Goal: Transaction & Acquisition: Purchase product/service

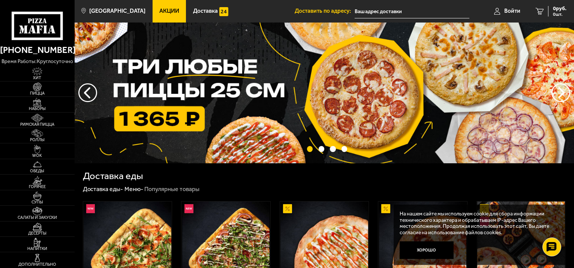
click at [385, 9] on input "text" at bounding box center [412, 12] width 115 height 14
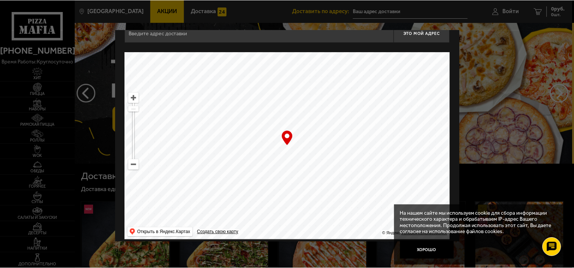
scroll to position [23, 0]
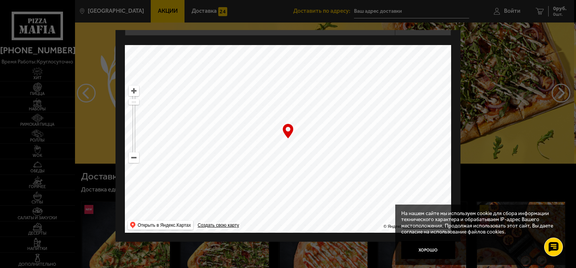
drag, startPoint x: 296, startPoint y: 169, endPoint x: 257, endPoint y: -24, distance: 196.6
drag, startPoint x: 333, startPoint y: 157, endPoint x: 313, endPoint y: 57, distance: 101.6
click at [315, 44] on div "[STREET_ADDRESS] Это мой адрес Найдите адрес перетащив карту … © Яндекс Условия…" at bounding box center [288, 125] width 326 height 216
drag, startPoint x: 300, startPoint y: 202, endPoint x: 262, endPoint y: 55, distance: 151.5
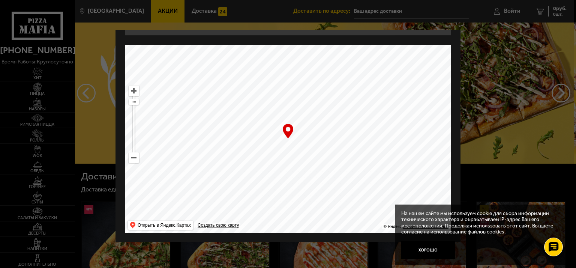
click at [262, 55] on ymaps at bounding box center [288, 139] width 326 height 188
drag, startPoint x: 288, startPoint y: 195, endPoint x: 319, endPoint y: 45, distance: 152.5
click at [320, 40] on div "[STREET_ADDRESS][PERSON_NAME] Это мой адрес Найдите адрес перетащив карту … © Я…" at bounding box center [288, 125] width 326 height 216
drag, startPoint x: 309, startPoint y: 182, endPoint x: 258, endPoint y: 53, distance: 138.7
click at [258, 54] on ymaps at bounding box center [288, 139] width 326 height 188
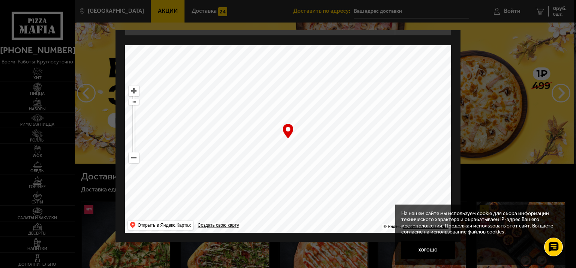
drag, startPoint x: 296, startPoint y: 193, endPoint x: 269, endPoint y: 100, distance: 96.8
click at [269, 100] on ymaps at bounding box center [288, 139] width 326 height 188
drag, startPoint x: 296, startPoint y: 186, endPoint x: 315, endPoint y: 30, distance: 157.1
click at [315, 30] on div "[STREET_ADDRESS] Это мой адрес Найдите адрес перетащив карту … © Яндекс Условия…" at bounding box center [288, 125] width 326 height 216
drag, startPoint x: 269, startPoint y: 182, endPoint x: 413, endPoint y: 134, distance: 151.7
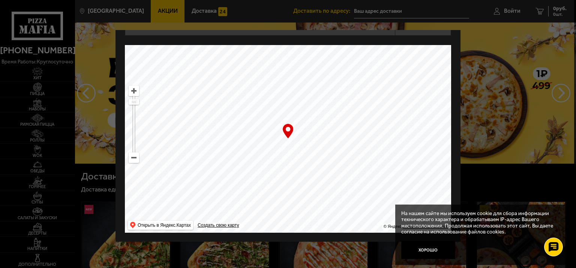
click at [416, 132] on ymaps at bounding box center [288, 139] width 326 height 188
drag, startPoint x: 243, startPoint y: 165, endPoint x: 382, endPoint y: 97, distance: 155.5
click at [384, 95] on ymaps at bounding box center [288, 139] width 326 height 188
drag, startPoint x: 231, startPoint y: 139, endPoint x: 393, endPoint y: 144, distance: 162.5
click at [393, 144] on ymaps at bounding box center [288, 139] width 326 height 188
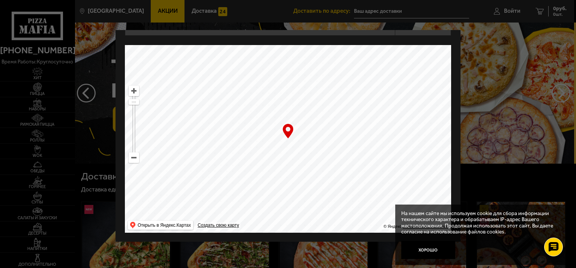
drag, startPoint x: 282, startPoint y: 104, endPoint x: 392, endPoint y: 48, distance: 122.6
click at [392, 48] on ymaps at bounding box center [288, 139] width 326 height 188
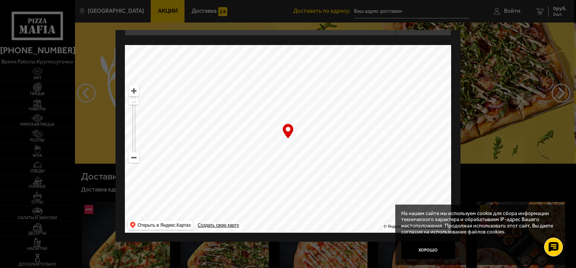
drag, startPoint x: 330, startPoint y: 116, endPoint x: 333, endPoint y: 130, distance: 14.7
click at [333, 130] on ymaps at bounding box center [288, 139] width 326 height 188
type input "[STREET_ADDRESS][PERSON_NAME]"
click at [432, 249] on button "Хорошо" at bounding box center [428, 250] width 54 height 18
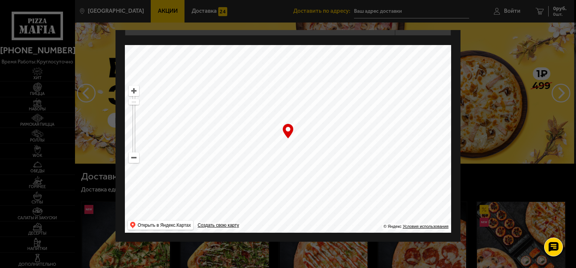
click at [290, 138] on ymaps at bounding box center [288, 139] width 326 height 188
click at [288, 131] on div "… © Яндекс Условия использования Открыть в Яндекс.Картах Создать свою карту" at bounding box center [288, 139] width 326 height 188
click at [286, 125] on div "… © Яндекс Условия использования Открыть в Яндекс.Картах Создать свою карту" at bounding box center [288, 139] width 326 height 188
click at [526, 11] on div at bounding box center [288, 134] width 576 height 268
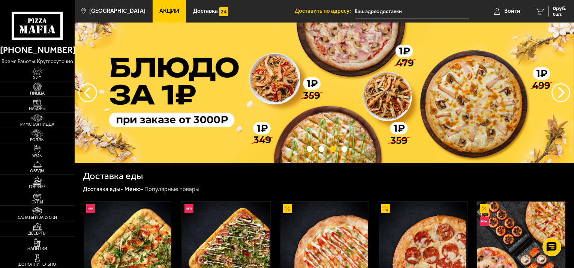
click at [407, 10] on input "text" at bounding box center [412, 12] width 115 height 14
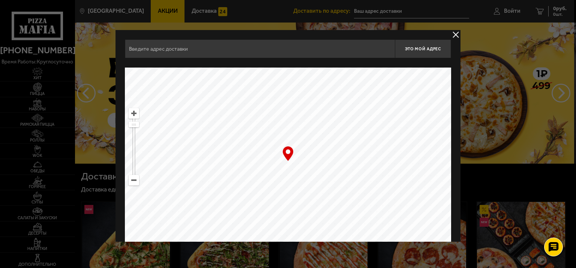
click at [209, 39] on div "Это мой адрес Найдите адрес перетащив карту … © Яндекс Условия использования От…" at bounding box center [288, 147] width 345 height 234
click at [207, 46] on input "text" at bounding box center [260, 48] width 270 height 19
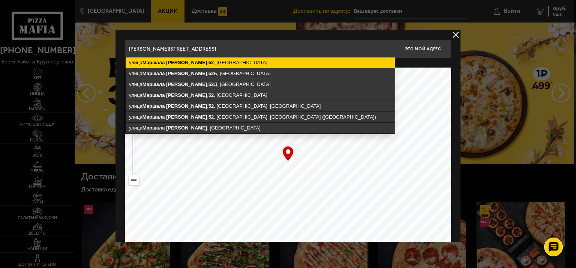
click at [200, 64] on ymaps "[STREET_ADDRESS][PERSON_NAME]" at bounding box center [260, 62] width 269 height 11
type input "[STREET_ADDRESS][PERSON_NAME]"
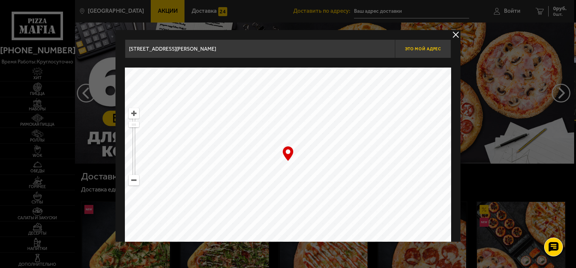
click at [428, 51] on button "Это мой адрес" at bounding box center [423, 48] width 56 height 19
type input "[STREET_ADDRESS][PERSON_NAME]"
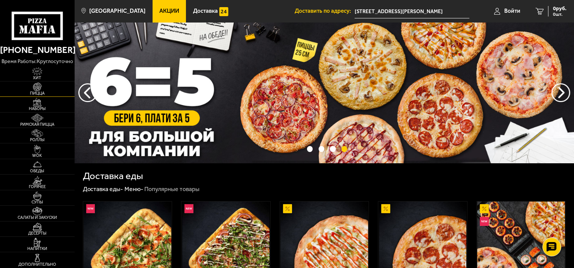
click at [40, 86] on img at bounding box center [37, 87] width 23 height 9
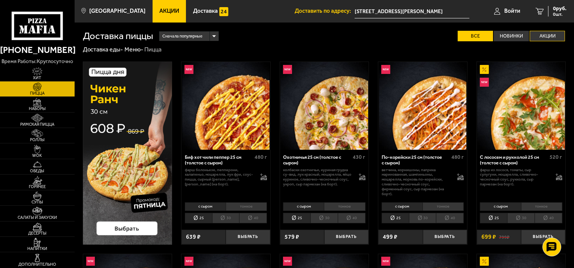
click at [541, 34] on label "Акции" at bounding box center [547, 36] width 35 height 11
click at [0, 0] on input "Акции" at bounding box center [0, 0] width 0 height 0
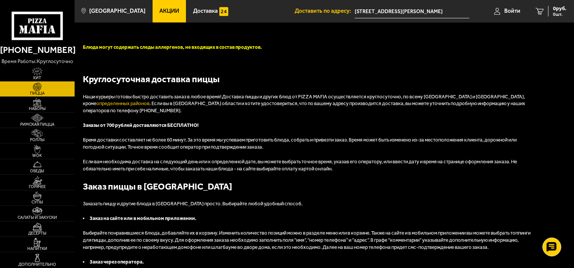
scroll to position [606, 0]
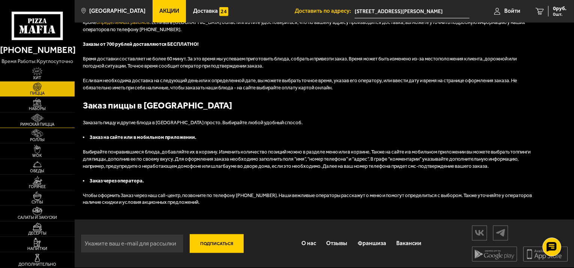
click at [43, 116] on img at bounding box center [37, 118] width 23 height 9
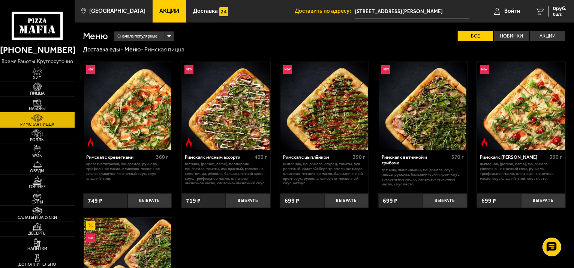
click at [44, 104] on img at bounding box center [37, 102] width 23 height 9
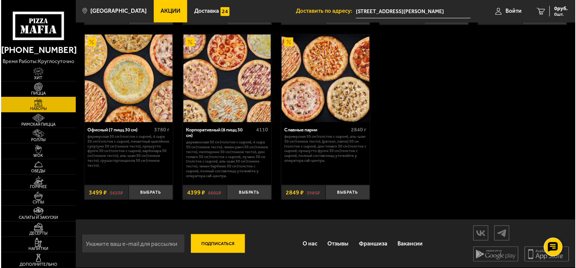
scroll to position [962, 0]
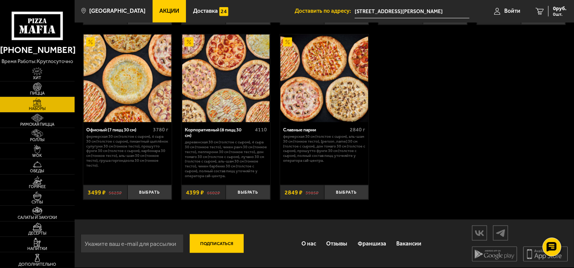
click at [123, 129] on div "Офисный (7 пицц 30 см)" at bounding box center [118, 130] width 65 height 6
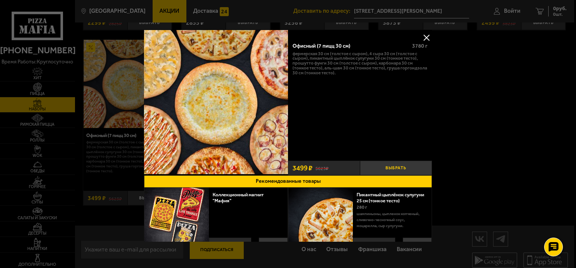
click at [396, 163] on button "Выбрать" at bounding box center [396, 168] width 72 height 15
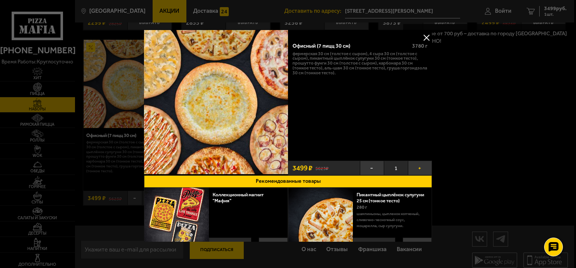
click at [421, 163] on button "+" at bounding box center [420, 168] width 24 height 15
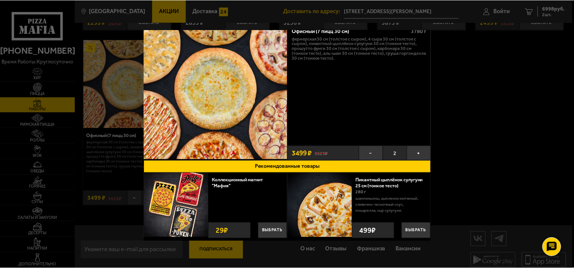
scroll to position [21, 0]
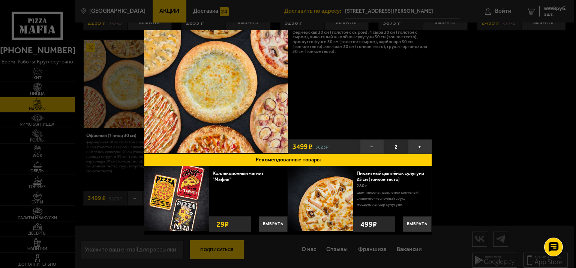
click at [463, 48] on div at bounding box center [288, 134] width 576 height 268
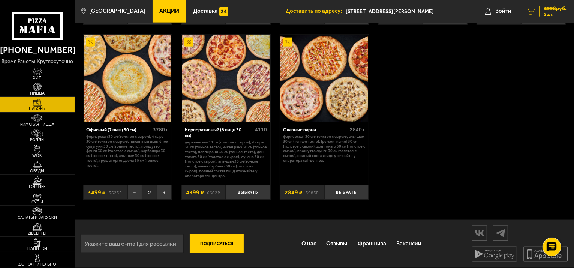
click at [557, 9] on span "6998 руб." at bounding box center [555, 8] width 23 height 5
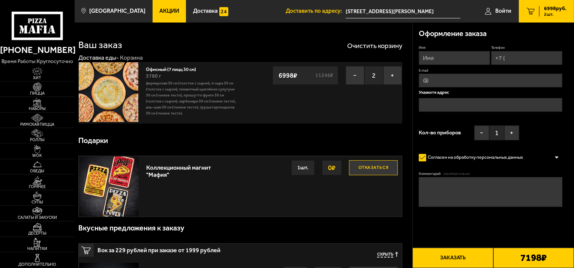
type input "[STREET_ADDRESS][PERSON_NAME]"
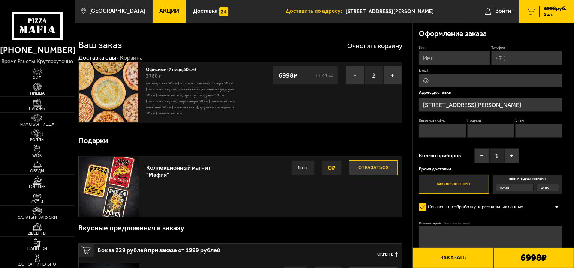
click at [510, 188] on span "[DATE]" at bounding box center [505, 187] width 10 height 7
click at [0, 0] on input "Выбрать дату и время [DATE] 14:30" at bounding box center [0, 0] width 0 height 0
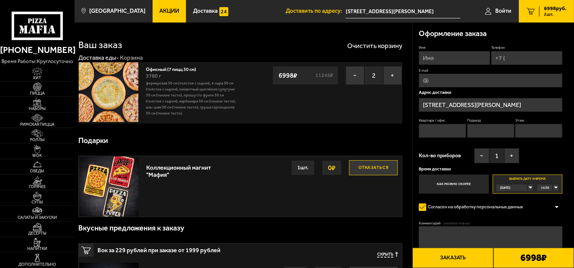
click at [528, 186] on div "[DATE]" at bounding box center [512, 187] width 32 height 7
click at [513, 215] on span "пн, 08.09" at bounding box center [508, 216] width 14 height 7
click at [555, 186] on div "00:00" at bounding box center [548, 187] width 22 height 7
click at [549, 203] on span "11:30" at bounding box center [546, 200] width 8 height 7
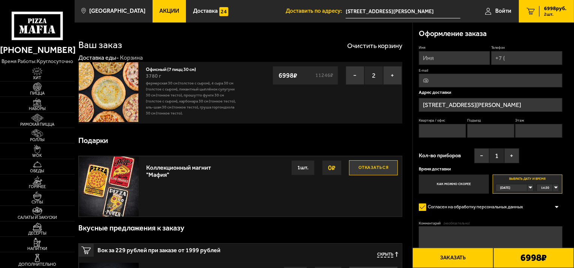
click at [557, 188] on div "14:30" at bounding box center [548, 187] width 22 height 7
drag, startPoint x: 558, startPoint y: 206, endPoint x: 555, endPoint y: 192, distance: 14.2
click at [555, 192] on ul "14:30 14:45 15:00 15:15 15:30 15:45 16:00 16:15 16:30 16:45 17:00 17:15 17:30 1…" at bounding box center [548, 227] width 22 height 72
click at [528, 188] on div "[DATE]" at bounding box center [512, 187] width 32 height 7
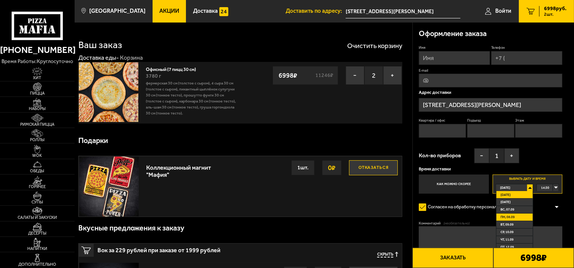
click at [517, 218] on li "пн, 08.09" at bounding box center [515, 217] width 36 height 8
click at [555, 187] on div "00:00" at bounding box center [548, 187] width 22 height 7
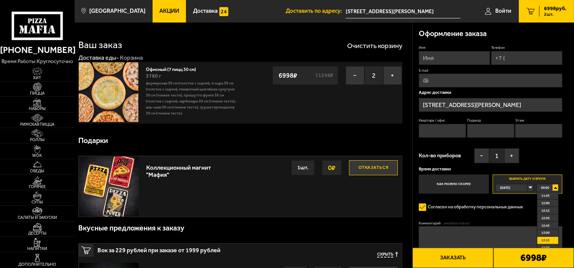
scroll to position [338, 0]
click at [546, 203] on span "11:30" at bounding box center [546, 200] width 8 height 7
click at [453, 60] on input "Имя" at bounding box center [454, 58] width 71 height 14
type input "[PERSON_NAME]"
click at [521, 62] on input "Телефон" at bounding box center [526, 58] width 71 height 14
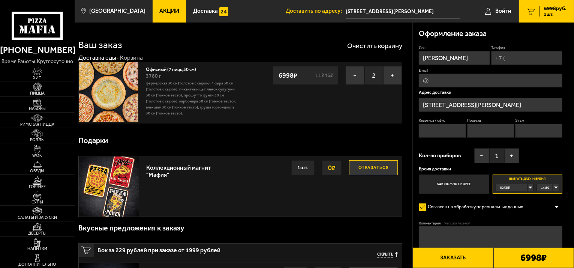
type input "[PHONE_NUMBER]"
type input "[PERSON_NAME][EMAIL_ADDRESS][DOMAIN_NAME]"
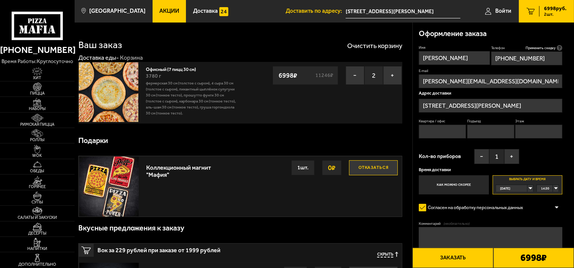
type input "[PHONE_NUMBER]"
click at [446, 130] on input "Квартира / офис" at bounding box center [442, 132] width 47 height 14
type input "-"
click at [488, 131] on input "Подъезд" at bounding box center [490, 132] width 47 height 14
type input "-"
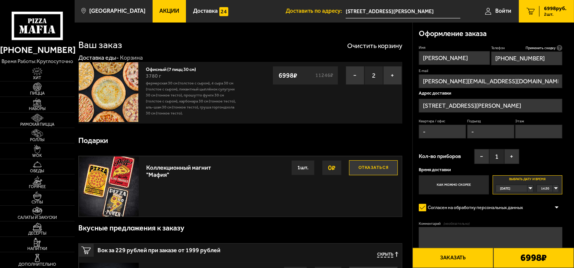
click at [535, 132] on input "Этаж" at bounding box center [538, 132] width 47 height 14
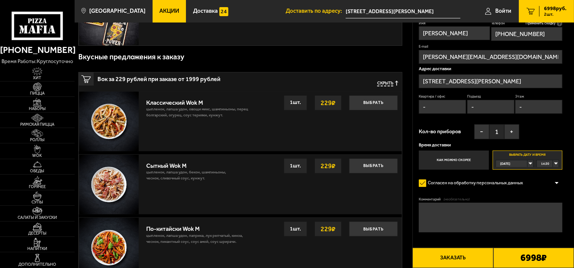
scroll to position [188, 0]
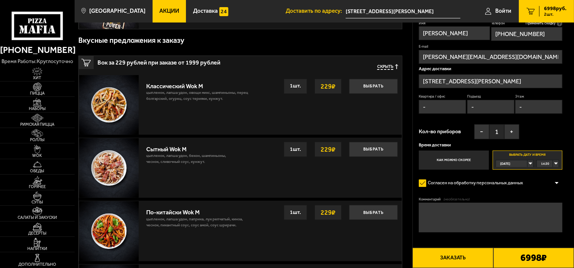
type input "-"
click at [480, 161] on label "Как можно скорее" at bounding box center [454, 159] width 70 height 19
click at [0, 0] on input "Как можно скорее" at bounding box center [0, 0] width 0 height 0
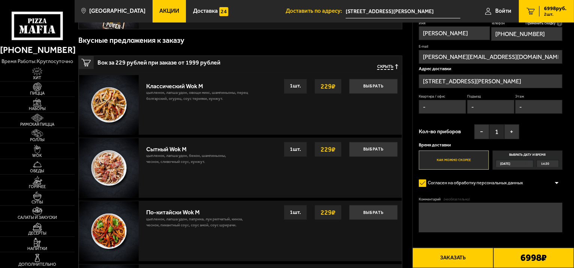
click at [510, 153] on label "Выбрать дату и время [DATE] 14:30" at bounding box center [528, 159] width 70 height 19
click at [0, 0] on input "Выбрать дату и время [DATE] 14:30" at bounding box center [0, 0] width 0 height 0
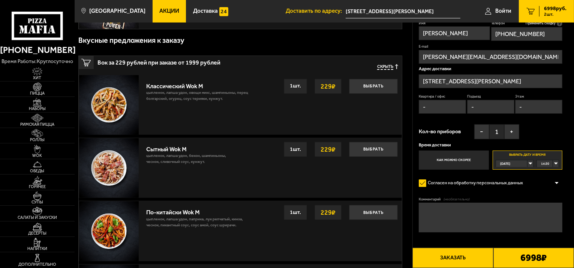
click at [528, 161] on div "[DATE]" at bounding box center [512, 163] width 32 height 7
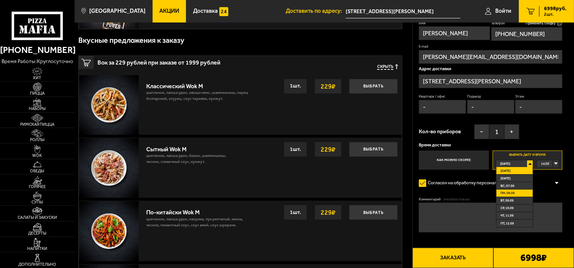
click at [508, 193] on span "пн, 08.09" at bounding box center [508, 192] width 14 height 7
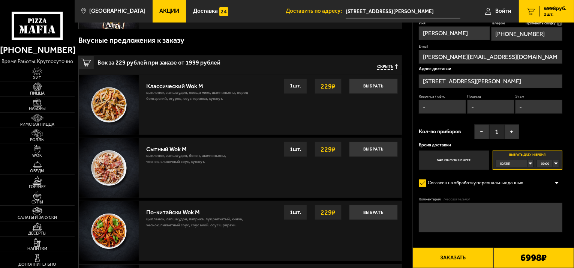
click at [528, 164] on div "[DATE]" at bounding box center [512, 163] width 32 height 7
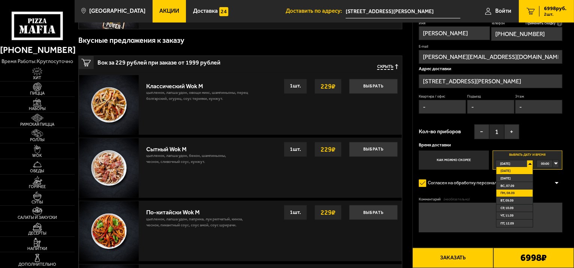
click at [515, 190] on li "пн, 08.09" at bounding box center [515, 193] width 36 height 8
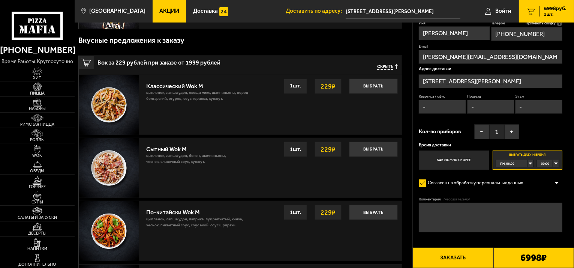
click at [555, 162] on div "00:00" at bounding box center [548, 163] width 22 height 7
click at [542, 215] on span "11:30" at bounding box center [546, 214] width 8 height 7
click at [425, 210] on textarea "Комментарий (необязательно)" at bounding box center [491, 218] width 144 height 30
click at [528, 162] on div "[DATE]" at bounding box center [512, 163] width 32 height 7
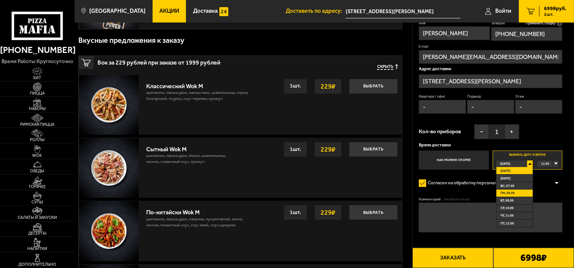
click at [515, 194] on li "пн, 08.09" at bounding box center [515, 193] width 36 height 8
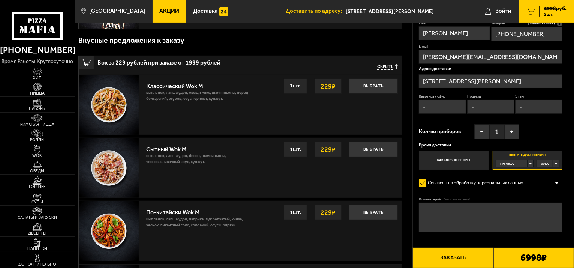
click at [554, 161] on div "00:00" at bounding box center [548, 163] width 22 height 7
click at [546, 178] on span "11:30" at bounding box center [546, 176] width 8 height 7
click at [527, 163] on div "[DATE]" at bounding box center [512, 163] width 32 height 7
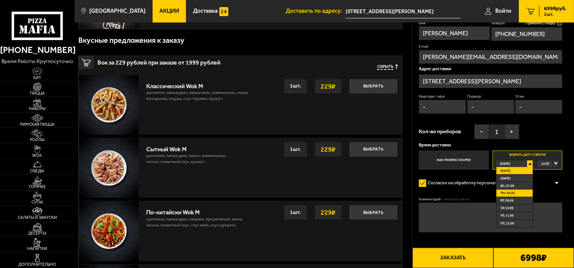
click at [510, 191] on span "пн, 08.09" at bounding box center [508, 192] width 14 height 7
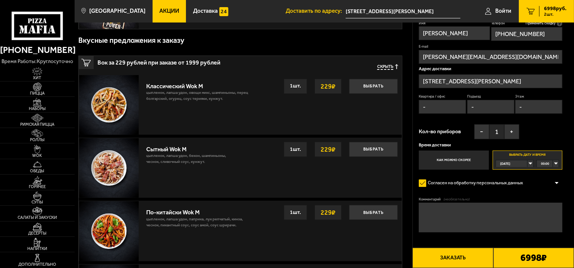
click at [557, 164] on div "00:00" at bounding box center [548, 163] width 22 height 7
click at [542, 213] on span "11:30" at bounding box center [546, 214] width 8 height 7
click at [459, 214] on textarea "Комментарий (необязательно)" at bounding box center [491, 218] width 144 height 30
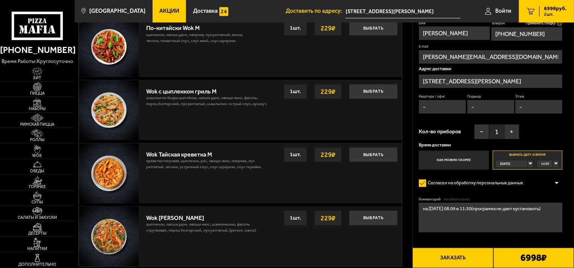
scroll to position [375, 0]
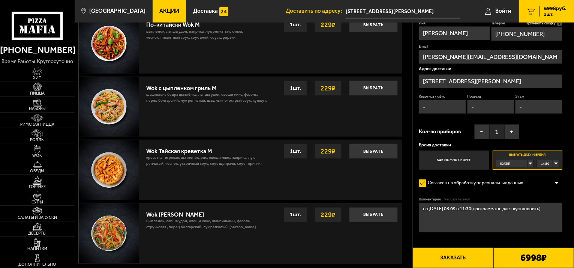
click at [531, 208] on textarea "на [DATE] 08.09 в 11:30(программа не дает кустановить)" at bounding box center [491, 218] width 144 height 30
click at [429, 219] on textarea "на [DATE] 08.09 в 11:30(программа не дает установить)" at bounding box center [491, 218] width 144 height 30
click at [558, 206] on textarea "на [DATE] 08.09 в 11:30(программа не дает установить)" at bounding box center [491, 218] width 144 height 30
type textarea "на [DATE] 08.09 в 11:30(программа не дает установить), вход со стороны улицы ба…"
click at [528, 163] on div "[DATE]" at bounding box center [512, 163] width 32 height 7
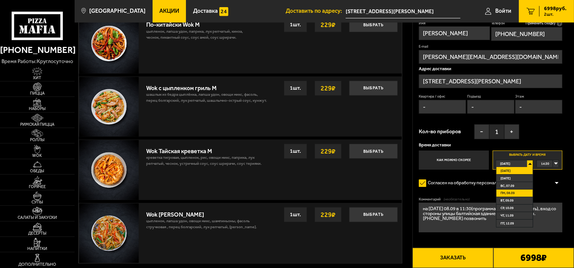
click at [510, 192] on span "пн, 08.09" at bounding box center [508, 192] width 14 height 7
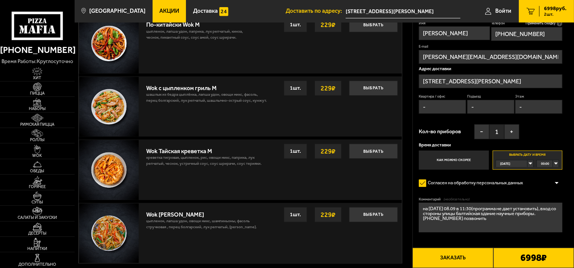
click at [528, 164] on div "[DATE]" at bounding box center [512, 163] width 32 height 7
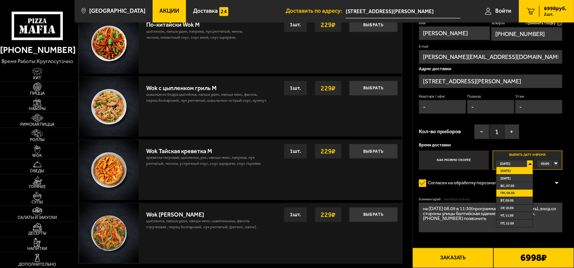
click at [502, 191] on span "пн, 08.09" at bounding box center [508, 192] width 14 height 7
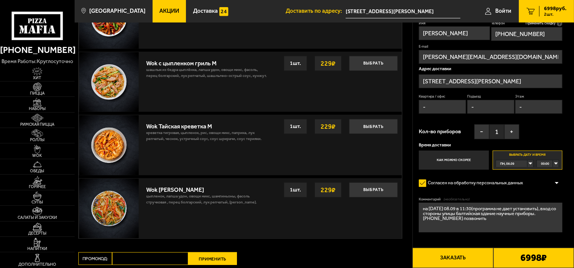
scroll to position [413, 0]
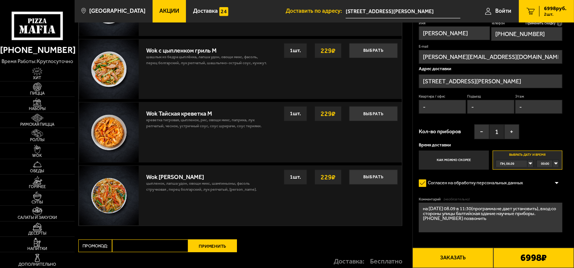
click at [471, 258] on button "Заказать" at bounding box center [453, 258] width 81 height 20
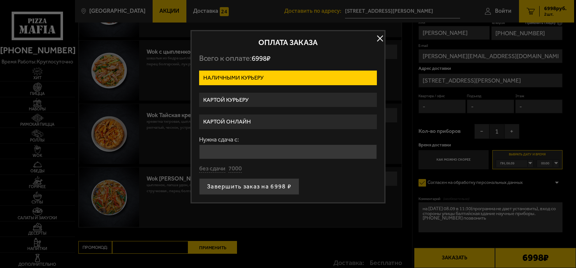
click at [232, 146] on input "Нужна сдача с:" at bounding box center [288, 151] width 178 height 15
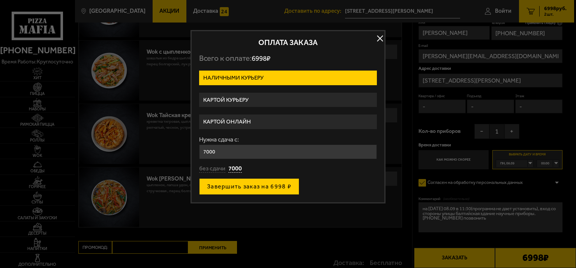
type input "7000"
click at [236, 186] on button "Завершить заказ на 6998 ₽" at bounding box center [249, 186] width 100 height 17
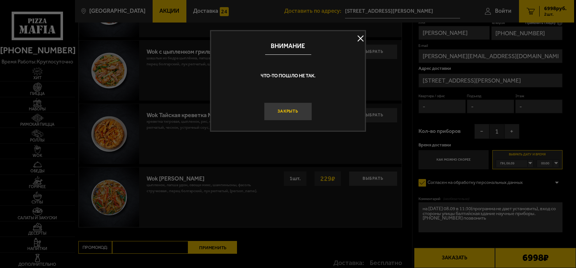
click at [296, 104] on button "Закрыть" at bounding box center [288, 111] width 48 height 18
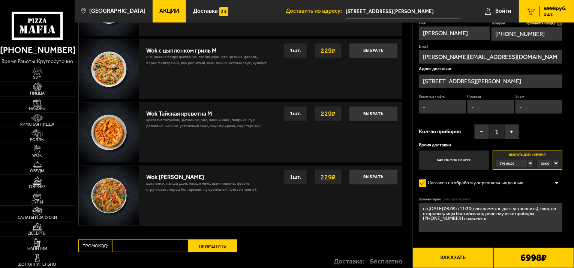
click at [558, 162] on div "00:00" at bounding box center [548, 163] width 22 height 7
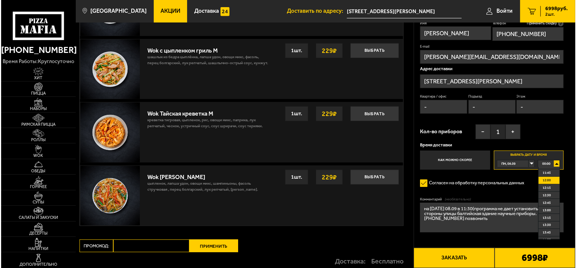
scroll to position [338, 0]
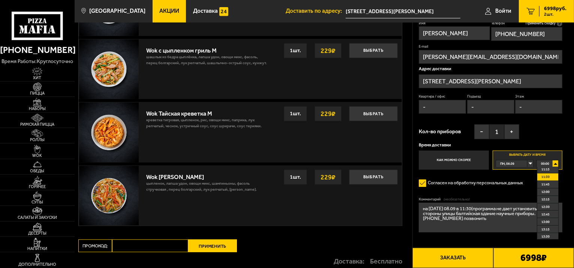
click at [549, 177] on span "11:30" at bounding box center [546, 176] width 8 height 7
click at [528, 162] on div "[DATE]" at bounding box center [512, 163] width 32 height 7
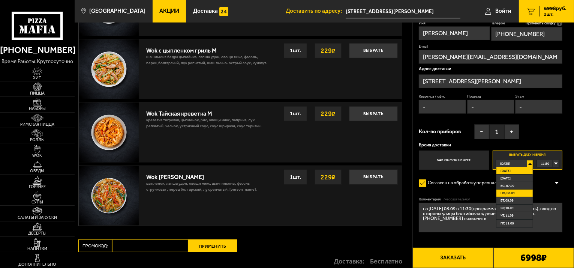
click at [513, 194] on span "пн, 08.09" at bounding box center [508, 192] width 14 height 7
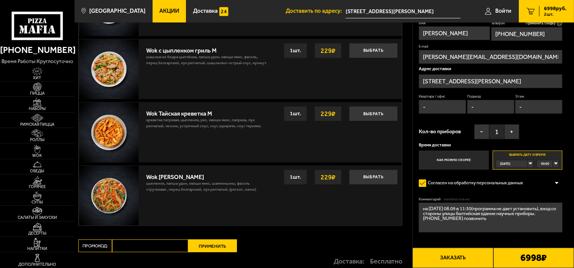
click at [528, 163] on div "[DATE]" at bounding box center [512, 163] width 32 height 7
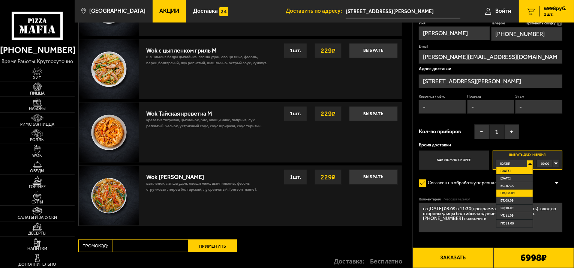
click at [513, 193] on span "пн, 08.09" at bounding box center [508, 192] width 14 height 7
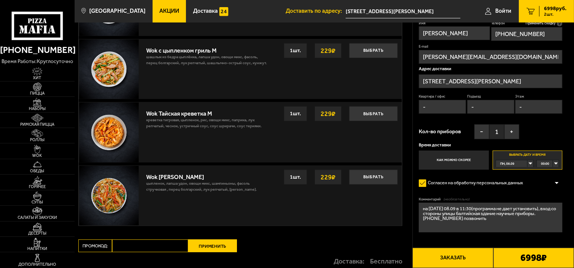
click at [451, 252] on button "Заказать" at bounding box center [453, 258] width 81 height 20
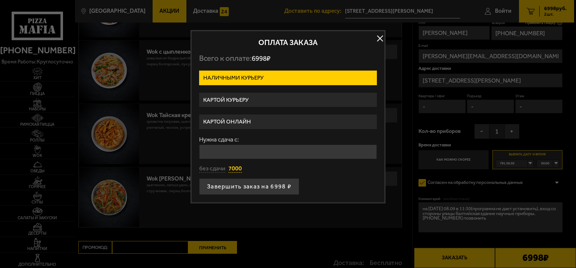
click at [239, 166] on button "7000" at bounding box center [235, 169] width 14 height 8
type input "7000"
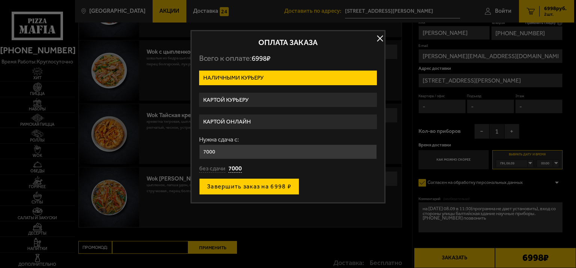
click at [258, 178] on button "Завершить заказ на 6998 ₽" at bounding box center [249, 186] width 100 height 17
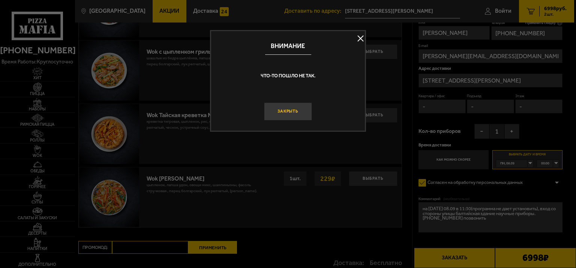
click at [285, 113] on button "Закрыть" at bounding box center [288, 111] width 48 height 18
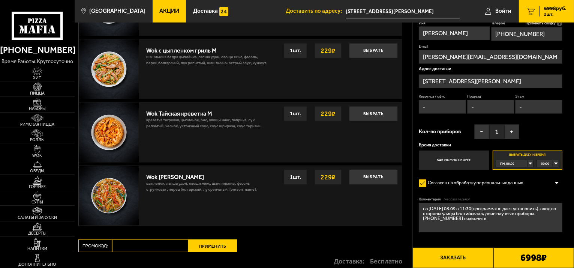
click at [528, 256] on b "6998 ₽" at bounding box center [534, 258] width 26 height 10
click at [467, 260] on button "Заказать" at bounding box center [453, 258] width 81 height 20
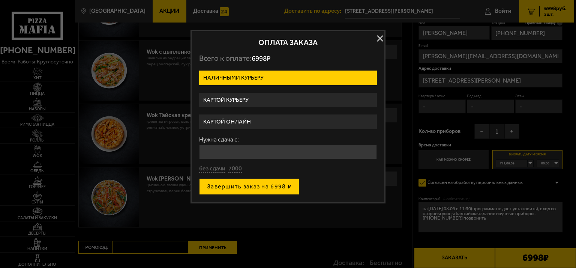
click at [256, 186] on button "Завершить заказ на 6998 ₽" at bounding box center [249, 186] width 100 height 17
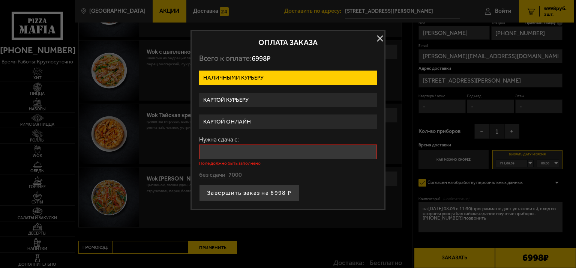
click at [215, 141] on label "Нужна сдача с:" at bounding box center [288, 140] width 178 height 6
click at [215, 144] on input "Нужна сдача с:" at bounding box center [288, 151] width 178 height 15
click at [217, 149] on input "Нужна сдача с:" at bounding box center [288, 151] width 178 height 15
click at [234, 174] on button "7000" at bounding box center [235, 175] width 14 height 8
type input "7000"
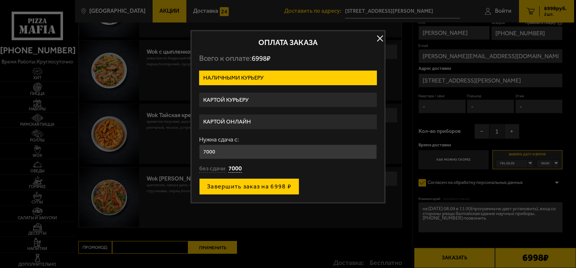
click at [231, 184] on button "Завершить заказ на 6998 ₽" at bounding box center [249, 186] width 100 height 17
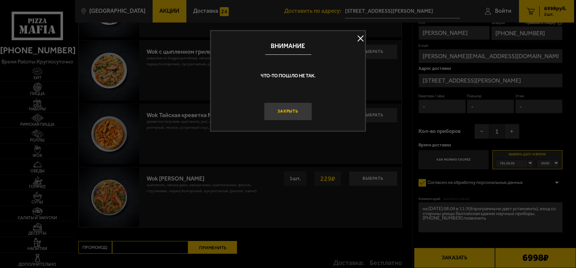
click at [278, 117] on button "Закрыть" at bounding box center [288, 111] width 48 height 18
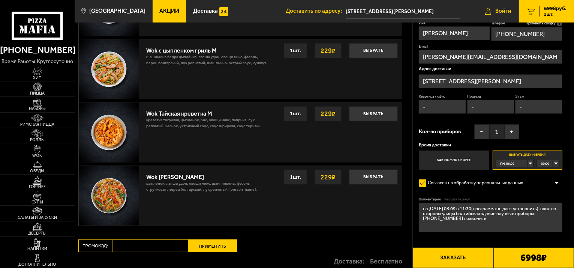
click at [502, 12] on span "Войти" at bounding box center [503, 11] width 16 height 6
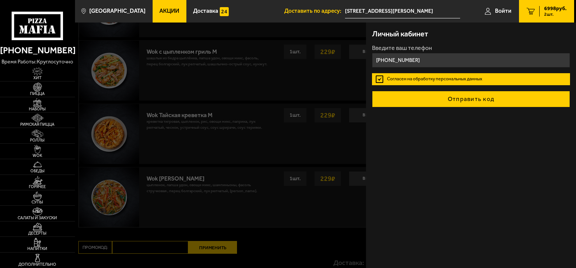
type input "[PHONE_NUMBER]"
click at [454, 97] on button "Отправить код" at bounding box center [471, 99] width 198 height 17
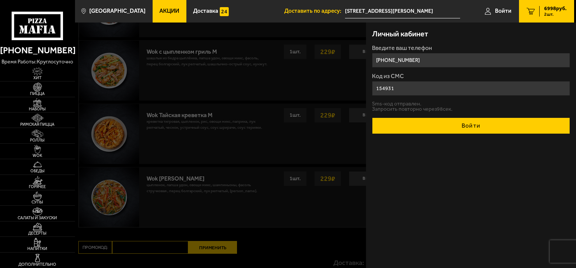
type input "154931"
click at [489, 118] on button "Войти" at bounding box center [471, 125] width 198 height 17
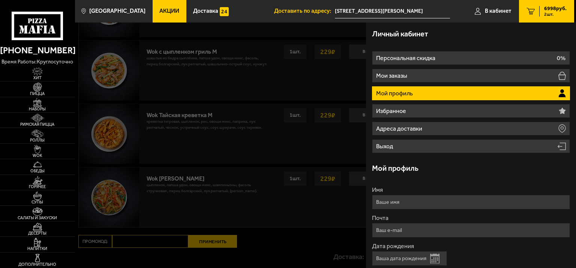
type input "[PHONE_NUMBER]"
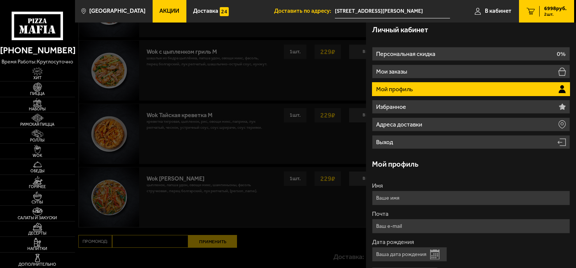
scroll to position [0, 0]
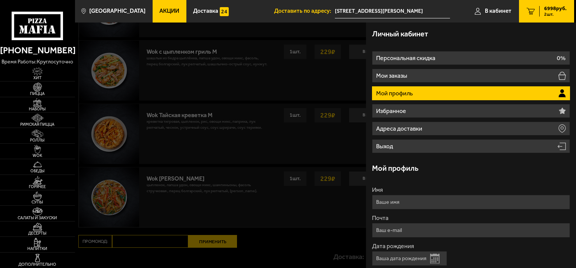
click at [405, 199] on input "Имя" at bounding box center [471, 202] width 198 height 15
type input "[PERSON_NAME]"
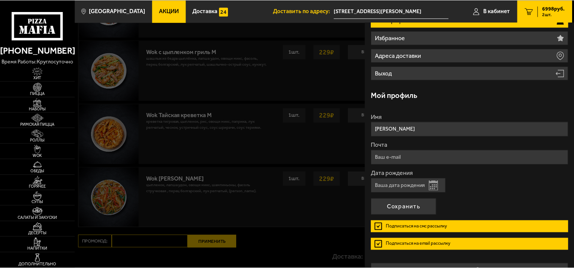
scroll to position [89, 0]
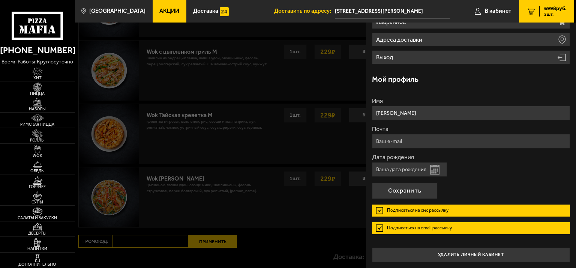
click at [399, 141] on input "Почта" at bounding box center [471, 141] width 198 height 15
type input "[PERSON_NAME][EMAIL_ADDRESS][DOMAIN_NAME]"
click at [408, 168] on input "Дата рождения" at bounding box center [409, 169] width 75 height 15
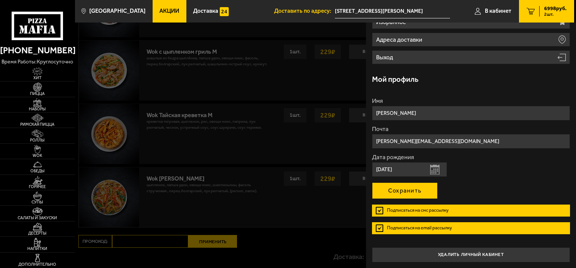
type input "[DATE]"
drag, startPoint x: 411, startPoint y: 189, endPoint x: 421, endPoint y: 189, distance: 10.2
click at [412, 189] on button "Сохранить" at bounding box center [405, 190] width 66 height 17
type input "[PHONE_NUMBER]"
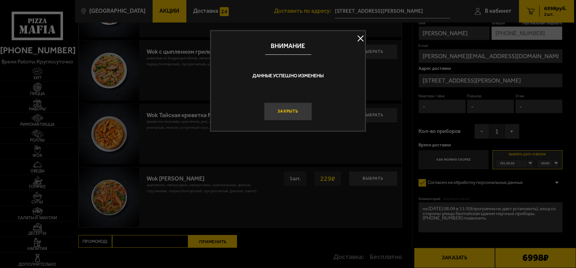
click at [291, 111] on button "Закрыть" at bounding box center [288, 111] width 48 height 18
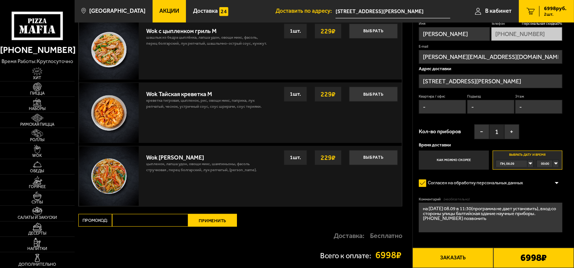
scroll to position [450, 0]
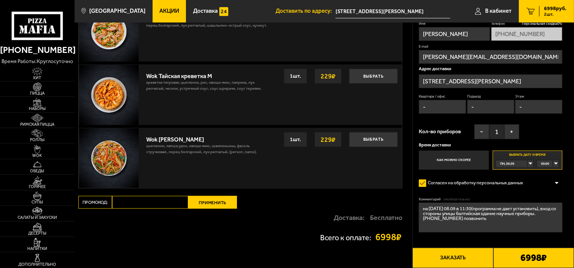
click at [556, 163] on div "00:00" at bounding box center [548, 163] width 22 height 7
click at [548, 218] on span "11:30" at bounding box center [546, 214] width 8 height 7
click at [528, 162] on div "[DATE]" at bounding box center [512, 163] width 32 height 7
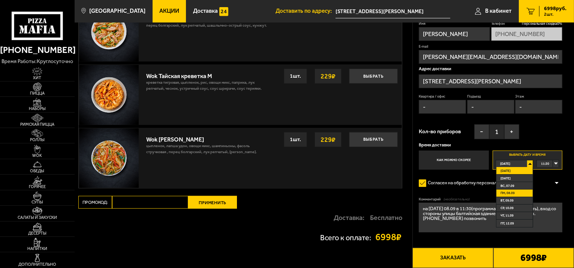
click at [512, 194] on span "пн, 08.09" at bounding box center [508, 192] width 14 height 7
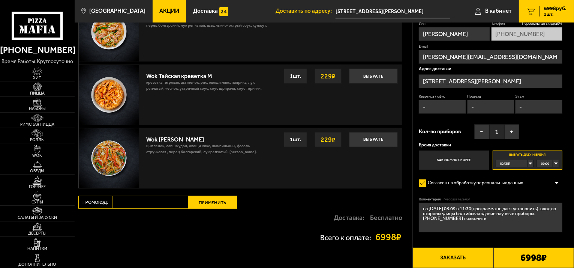
click at [462, 261] on button "Заказать" at bounding box center [453, 258] width 81 height 20
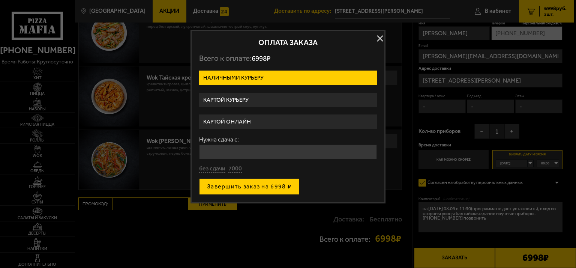
click at [266, 187] on button "Завершить заказ на 6998 ₽" at bounding box center [249, 186] width 100 height 17
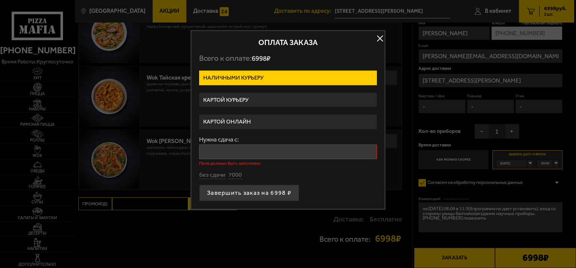
click at [248, 146] on input "Нужна сдача с:" at bounding box center [288, 151] width 178 height 15
click at [233, 175] on button "7000" at bounding box center [235, 175] width 14 height 8
type input "7000"
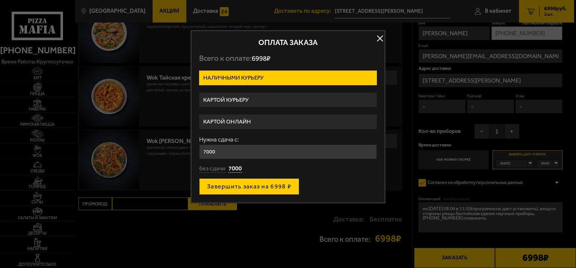
click at [235, 183] on button "Завершить заказ на 6998 ₽" at bounding box center [249, 186] width 100 height 17
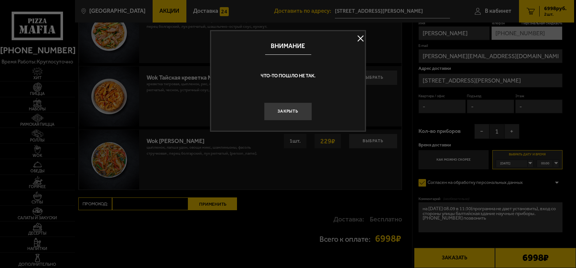
click at [359, 39] on button at bounding box center [360, 38] width 11 height 11
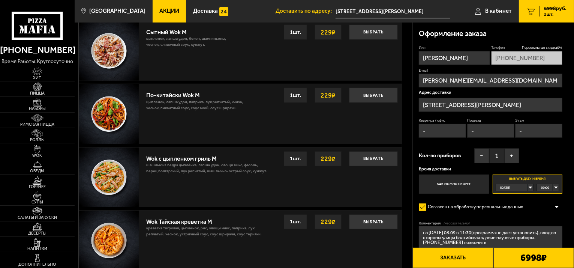
scroll to position [243, 0]
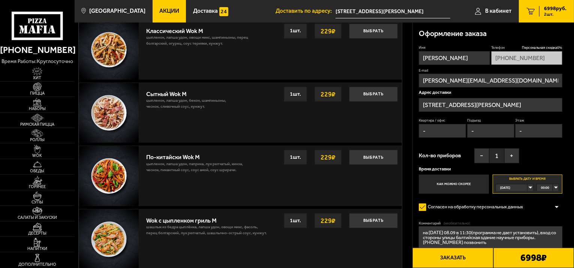
click at [44, 24] on icon at bounding box center [38, 26] width 52 height 29
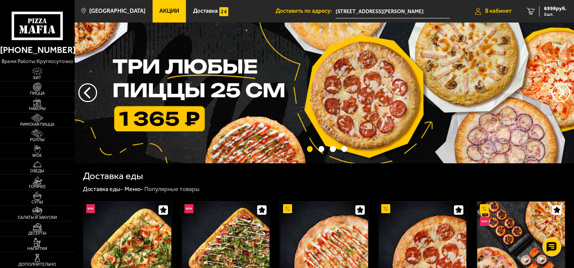
click at [505, 10] on span "В кабинет" at bounding box center [498, 11] width 26 height 6
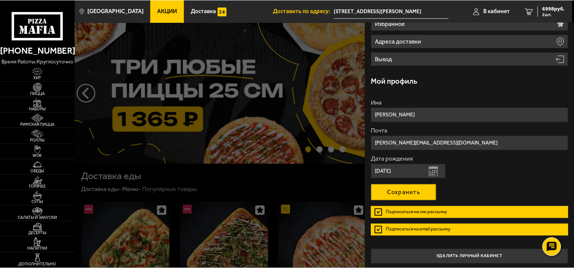
scroll to position [89, 0]
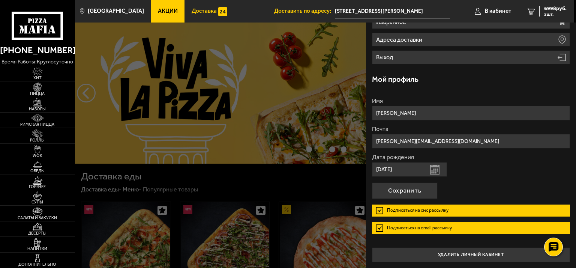
click at [192, 14] on span "Доставка" at bounding box center [204, 11] width 25 height 6
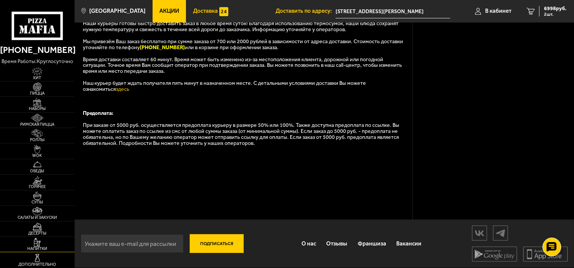
scroll to position [228, 0]
click at [288, 244] on div "Подписаться О нас Отзывы Франшиза Вакансии Мы в соцсетях Скачивайте мобильные п…" at bounding box center [325, 243] width 500 height 48
click at [302, 245] on link "О нас" at bounding box center [308, 244] width 25 height 20
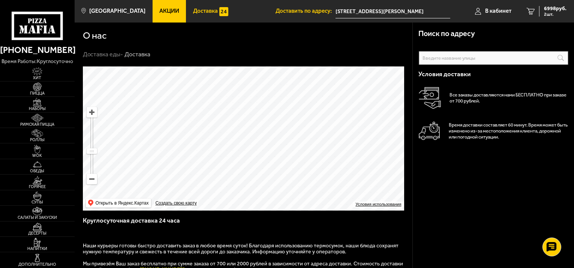
scroll to position [228, 0]
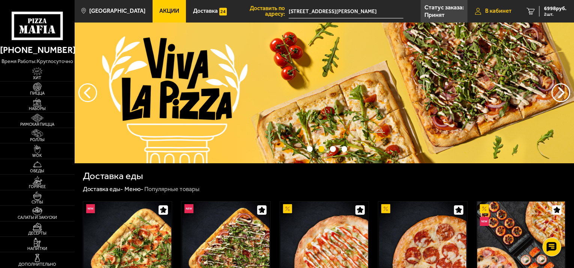
click at [494, 12] on span "В кабинет" at bounding box center [498, 11] width 26 height 6
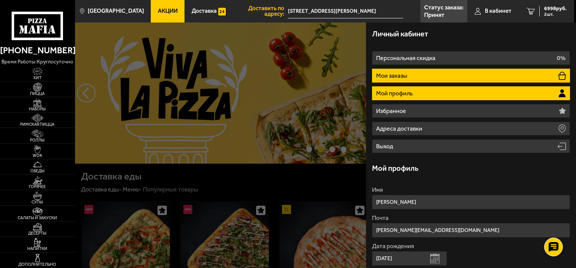
click at [398, 73] on p "Мои заказы" at bounding box center [392, 76] width 33 height 6
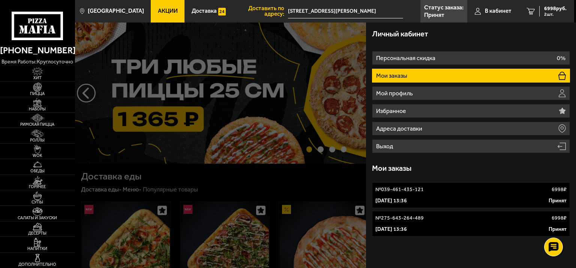
click at [449, 75] on li "Мои заказы" at bounding box center [471, 76] width 198 height 14
click at [407, 202] on p "[DATE] 13:36" at bounding box center [391, 201] width 32 height 8
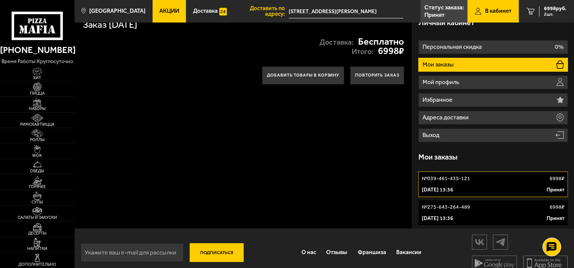
scroll to position [20, 0]
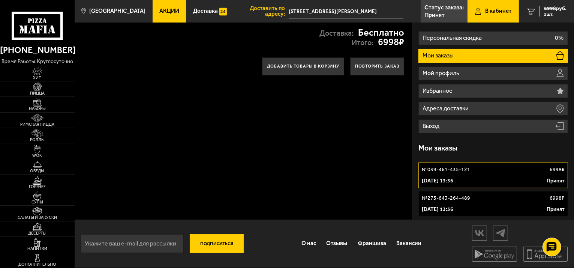
drag, startPoint x: 468, startPoint y: 204, endPoint x: 519, endPoint y: 196, distance: 51.6
click at [519, 196] on div "№ 275-643-264-489 6998 ₽" at bounding box center [493, 198] width 143 height 8
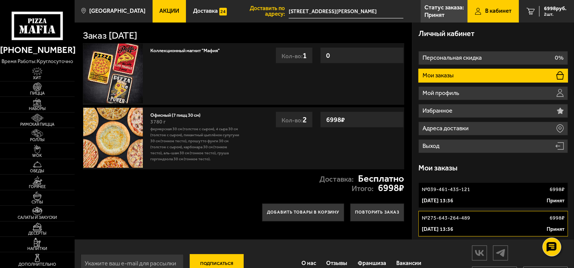
click at [502, 9] on span "В кабинет" at bounding box center [498, 11] width 26 height 6
